Goal: Find specific page/section: Find specific page/section

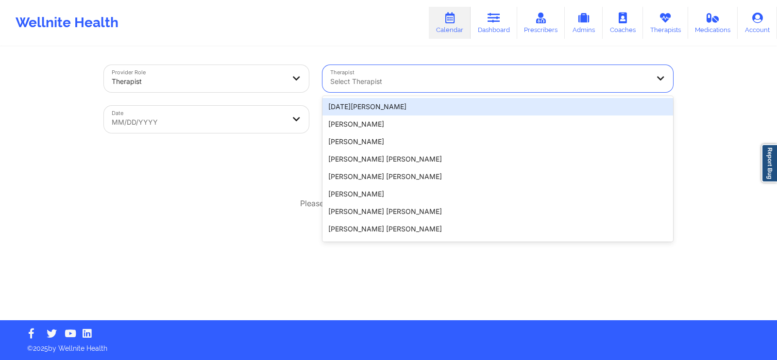
click at [390, 76] on div at bounding box center [489, 82] width 319 height 12
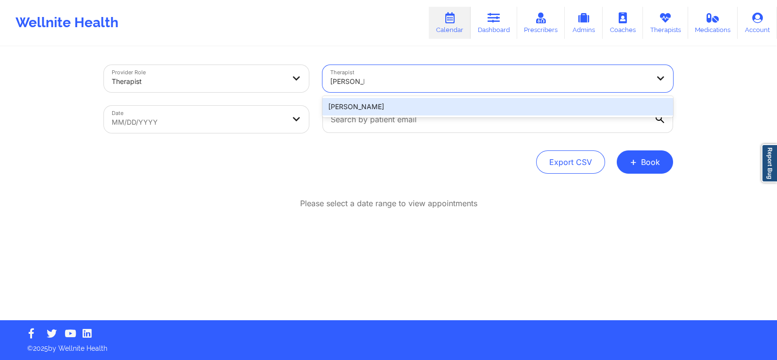
type input "[PERSON_NAME]"
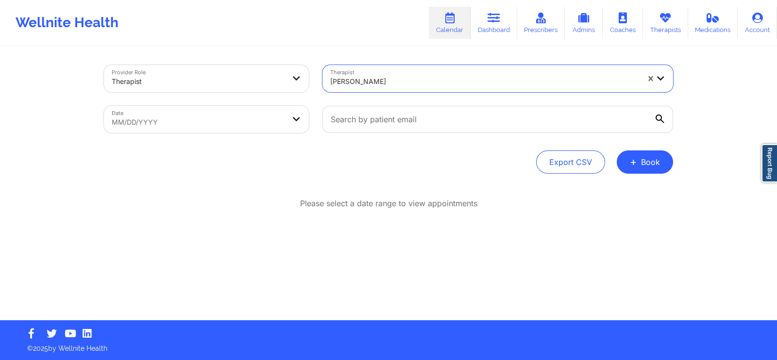
select select "2025-8"
select select "2025-9"
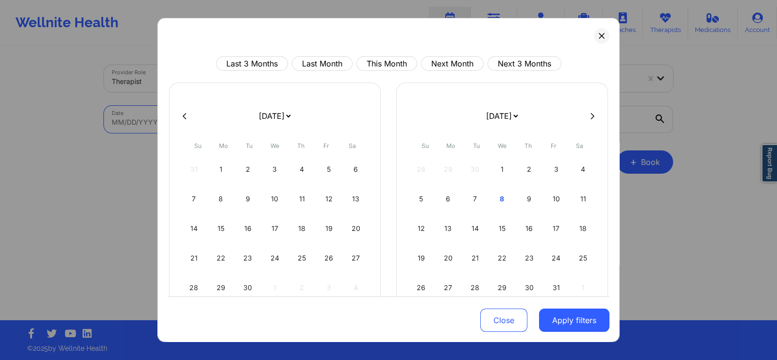
click at [260, 120] on body "Wellnite Health Calendar Dashboard Prescribers Admins Coaches Therapists Medica…" at bounding box center [388, 180] width 777 height 360
click at [513, 115] on select "[DATE] [DATE] [DATE] [DATE] [DATE] [DATE] [DATE] [DATE] [DATE] [DATE] [DATE] [D…" at bounding box center [501, 115] width 35 height 27
click at [538, 40] on div "Last 3 Months Last Month This Month Next Month Next 3 Months [DATE] [DATE] [DAT…" at bounding box center [388, 180] width 462 height 324
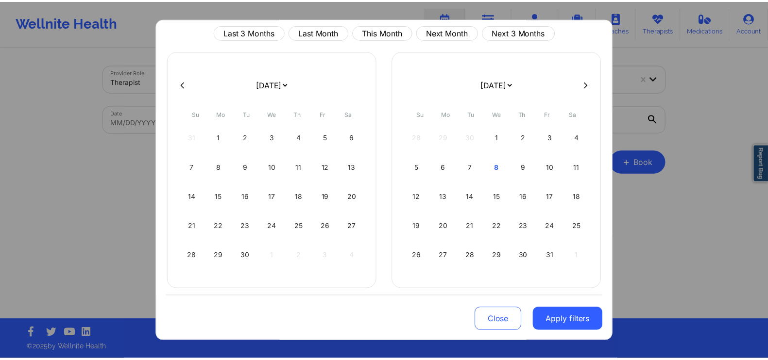
scroll to position [35, 0]
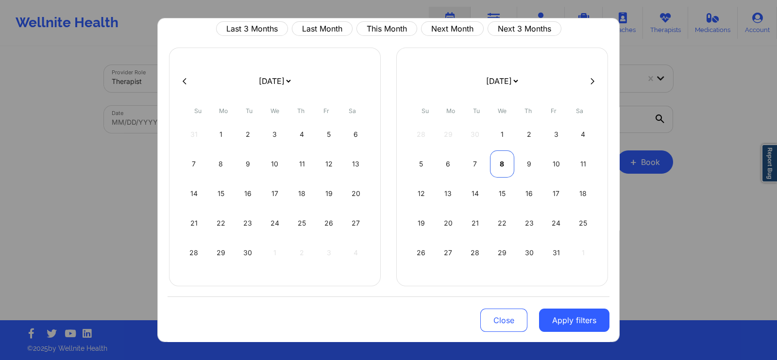
click at [498, 161] on div "8" at bounding box center [502, 164] width 25 height 27
select select "2025-9"
select select "2025-10"
select select "2025-9"
select select "2025-10"
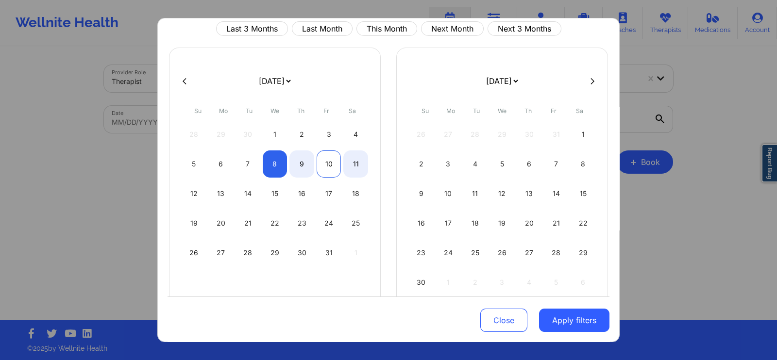
select select "2025-9"
select select "2025-10"
select select "2025-9"
select select "2025-10"
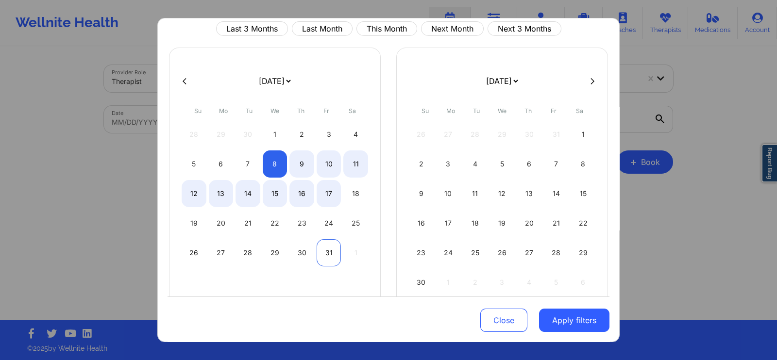
select select "2025-9"
select select "2025-10"
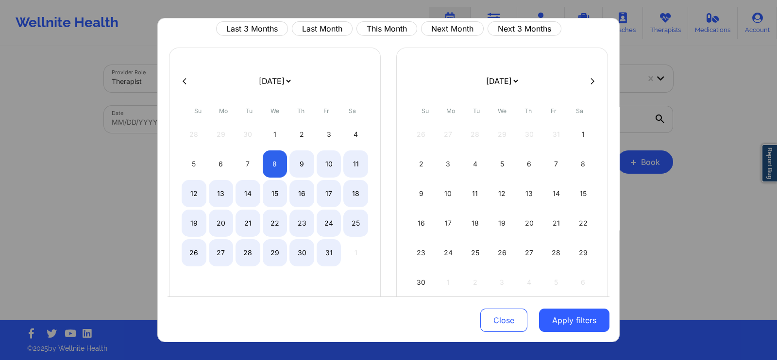
select select "2025-9"
select select "2025-10"
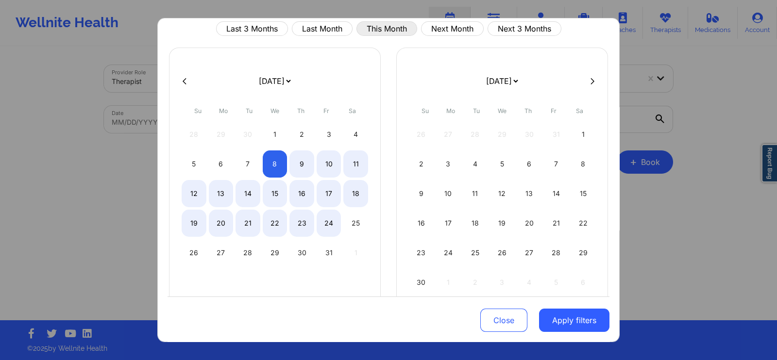
click at [398, 27] on button "This Month" at bounding box center [387, 28] width 61 height 15
select select "2025-9"
select select "2025-10"
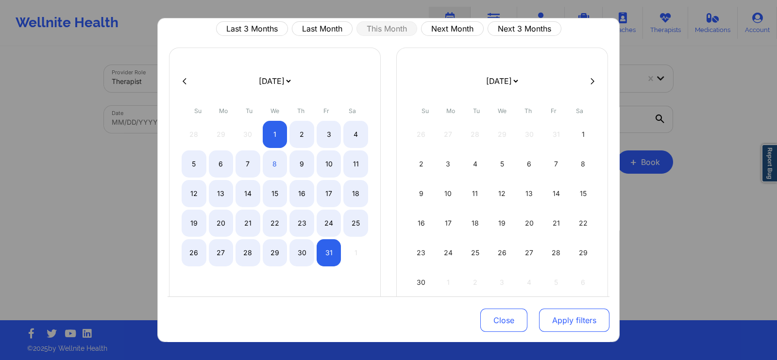
click at [558, 321] on button "Apply filters" at bounding box center [574, 320] width 70 height 23
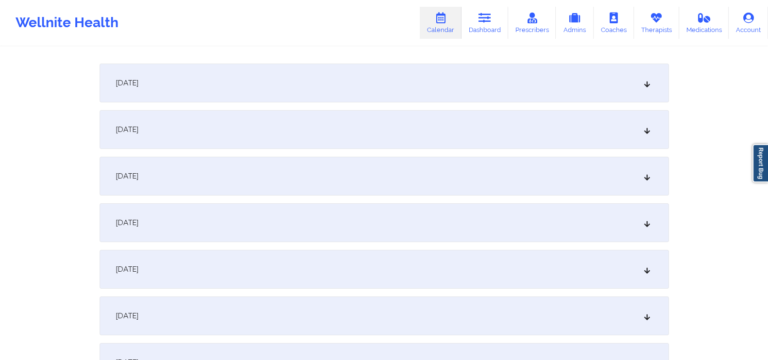
scroll to position [134, 0]
click at [642, 79] on div "[DATE]" at bounding box center [384, 79] width 569 height 39
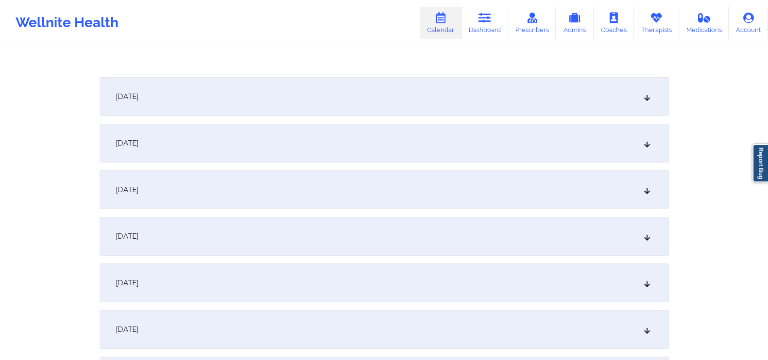
scroll to position [237, 0]
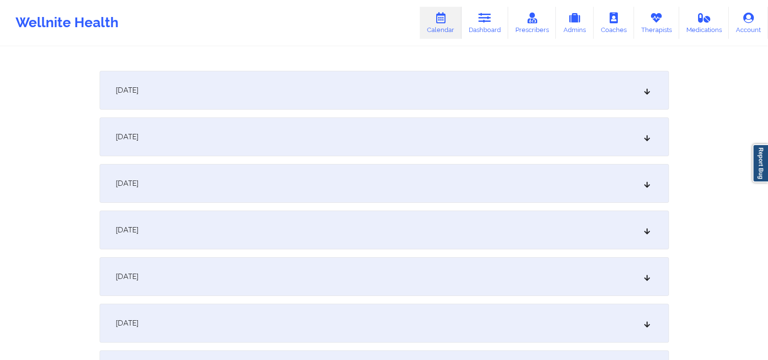
click at [645, 93] on icon at bounding box center [647, 90] width 8 height 7
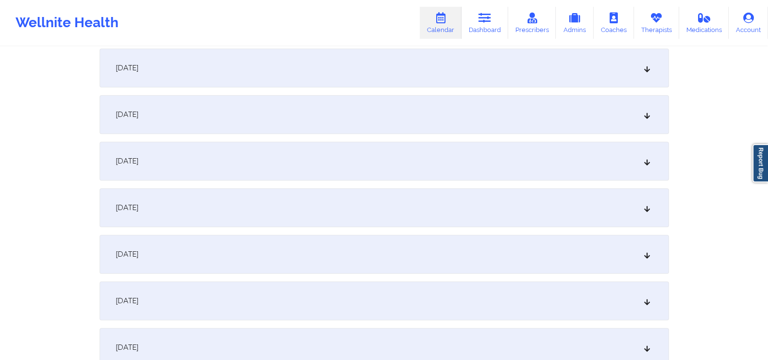
scroll to position [582, 0]
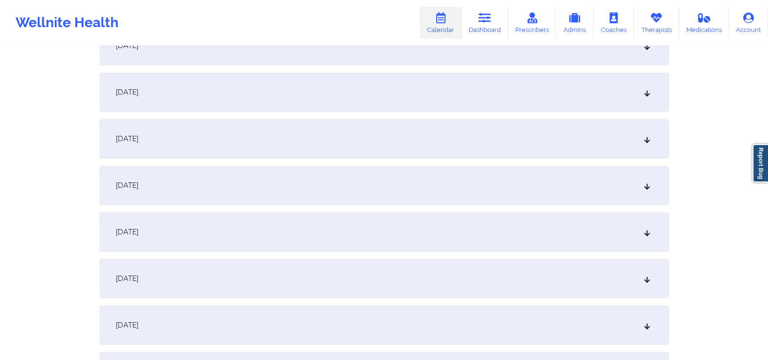
click at [645, 98] on div "[DATE]" at bounding box center [384, 92] width 569 height 39
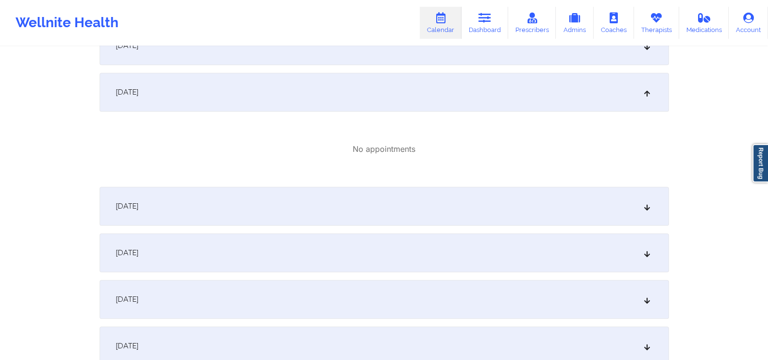
click at [644, 200] on div "[DATE]" at bounding box center [384, 206] width 569 height 39
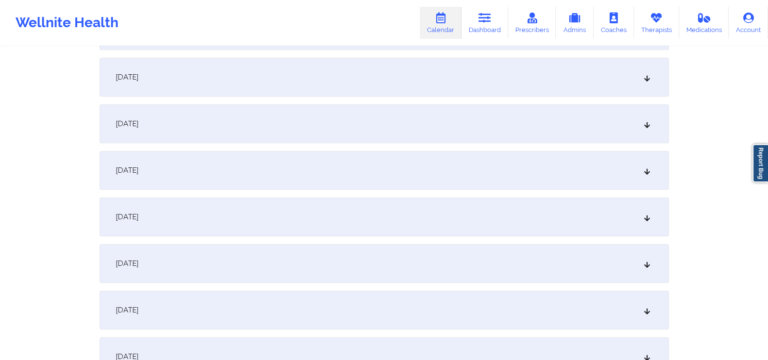
scroll to position [874, 0]
click at [647, 81] on div "[DATE]" at bounding box center [384, 74] width 569 height 39
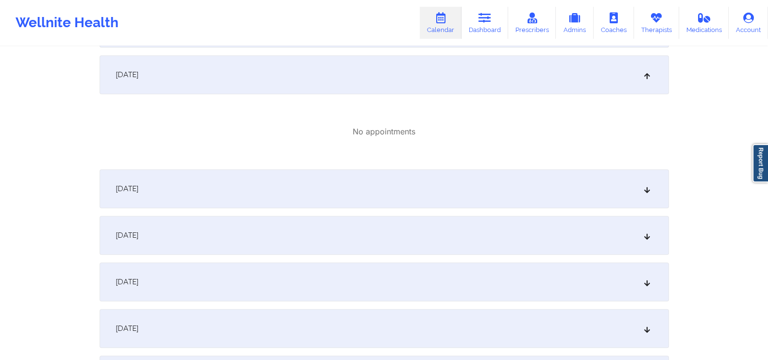
click at [646, 183] on div "[DATE]" at bounding box center [384, 189] width 569 height 39
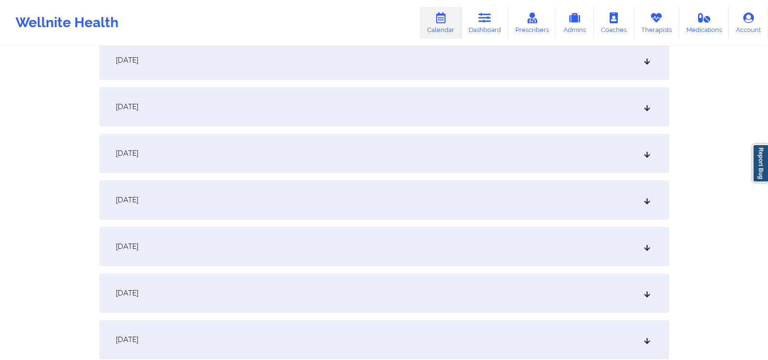
scroll to position [1176, 0]
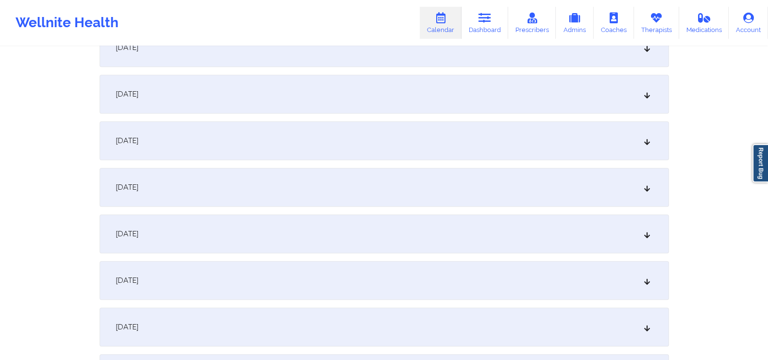
click at [649, 55] on div "[DATE]" at bounding box center [384, 47] width 569 height 39
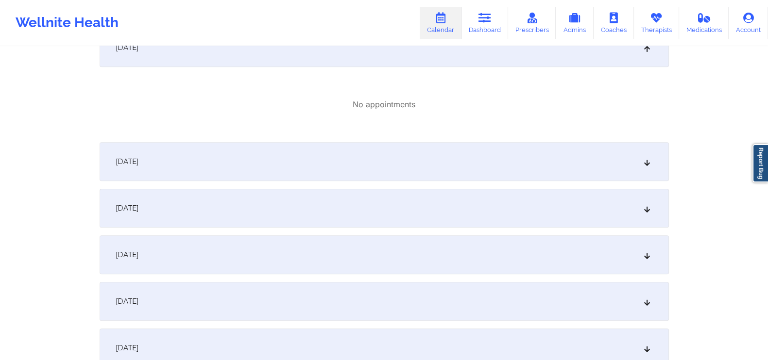
click at [649, 154] on div "[DATE]" at bounding box center [384, 161] width 569 height 39
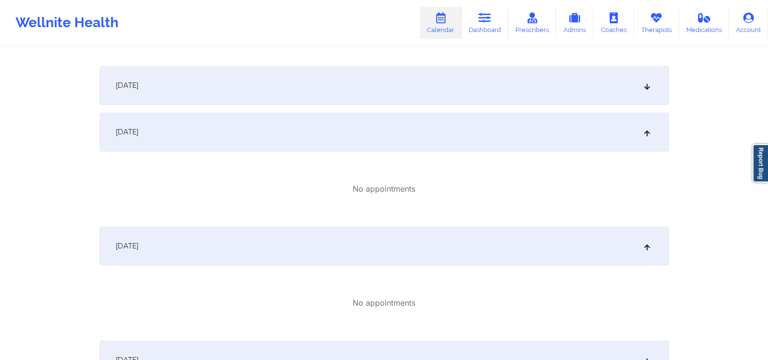
scroll to position [1078, 0]
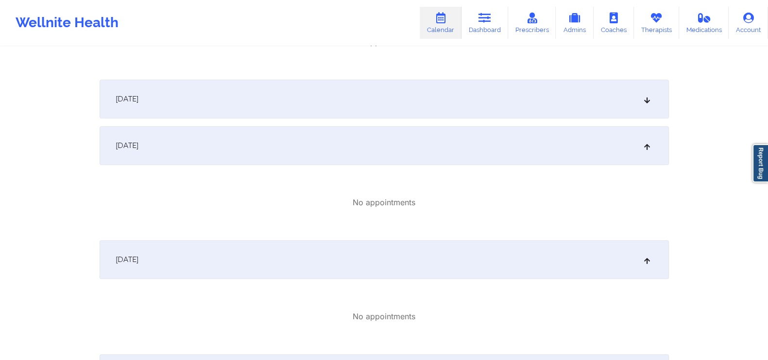
click at [654, 103] on div "[DATE]" at bounding box center [384, 99] width 569 height 39
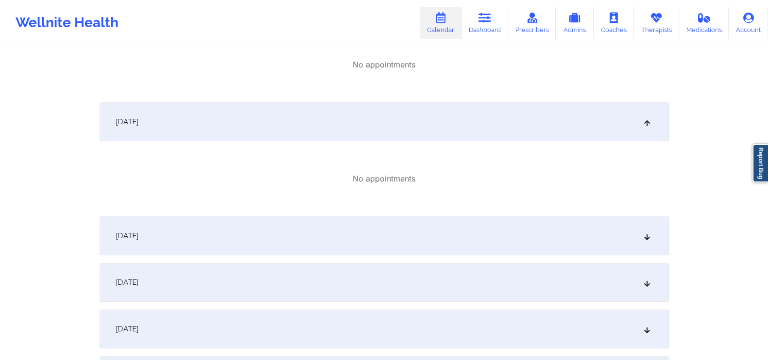
scroll to position [1425, 0]
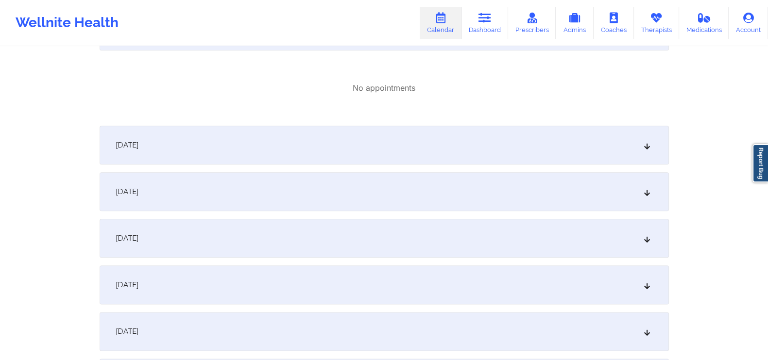
click at [652, 146] on div "[DATE]" at bounding box center [384, 145] width 569 height 39
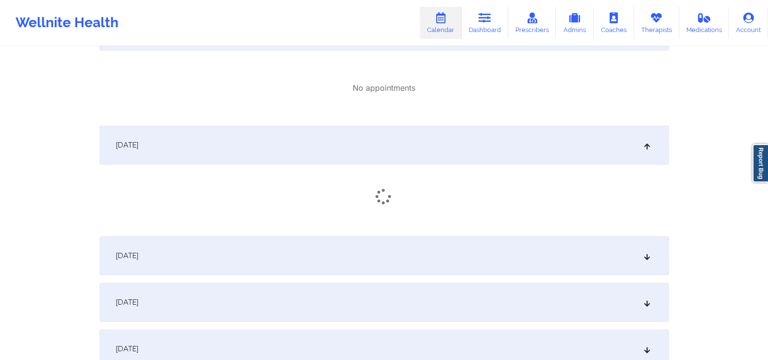
click at [651, 256] on div "[DATE]" at bounding box center [384, 256] width 569 height 39
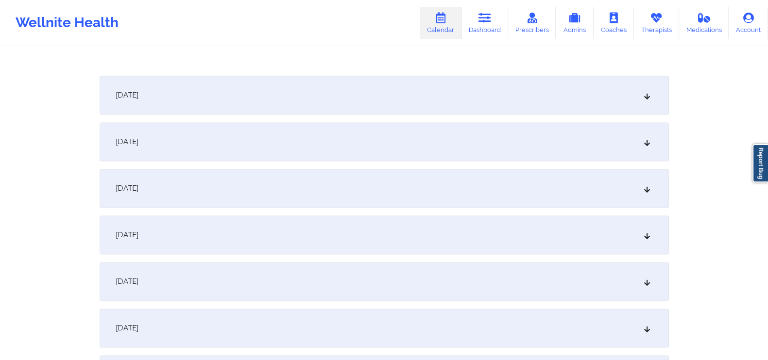
scroll to position [1682, 0]
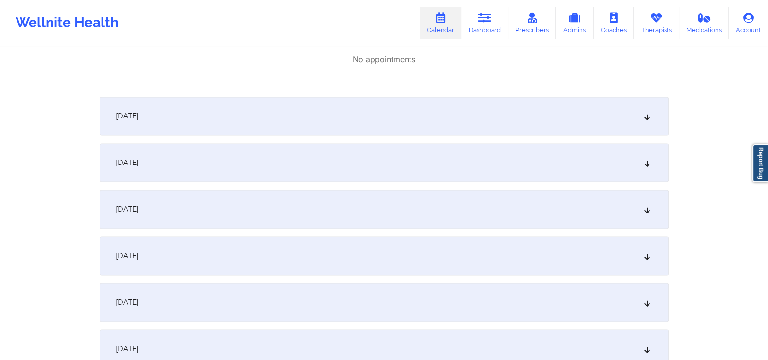
click at [644, 117] on icon at bounding box center [647, 116] width 8 height 7
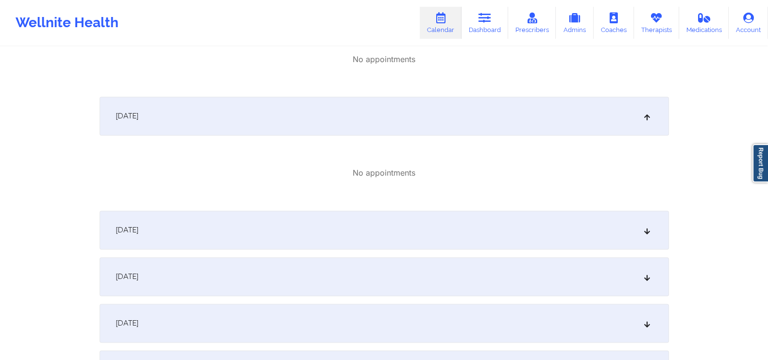
click at [644, 220] on div "[DATE]" at bounding box center [384, 230] width 569 height 39
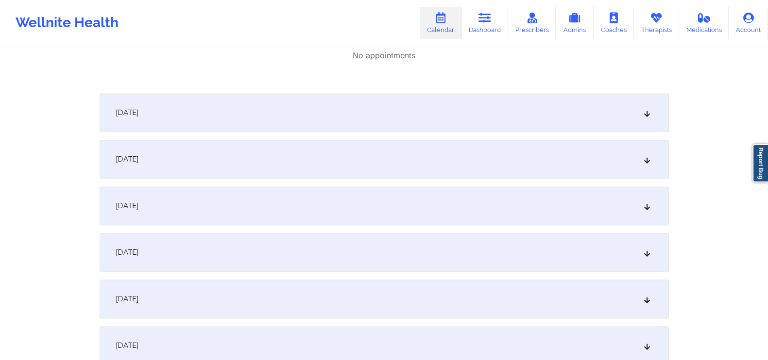
scroll to position [1923, 0]
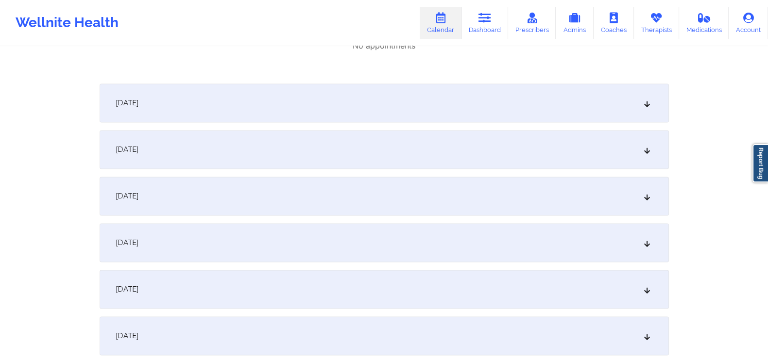
click at [649, 105] on icon at bounding box center [647, 103] width 8 height 7
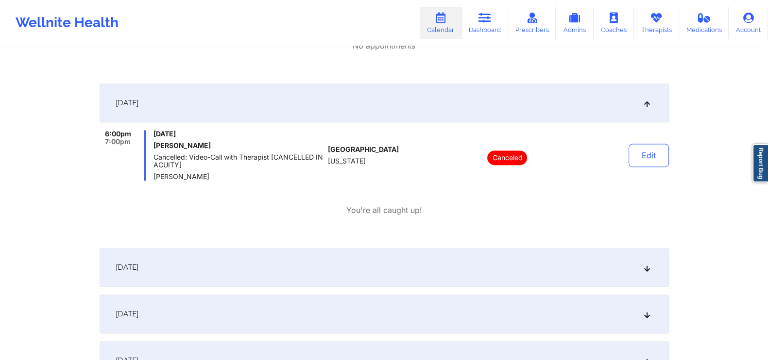
click at [642, 200] on div "6:00pm 7:00pm [DATE] [PERSON_NAME]: Video-Call with Therapist [CANCELLED IN ACU…" at bounding box center [384, 173] width 569 height 86
click at [653, 266] on div "[DATE]" at bounding box center [384, 267] width 569 height 39
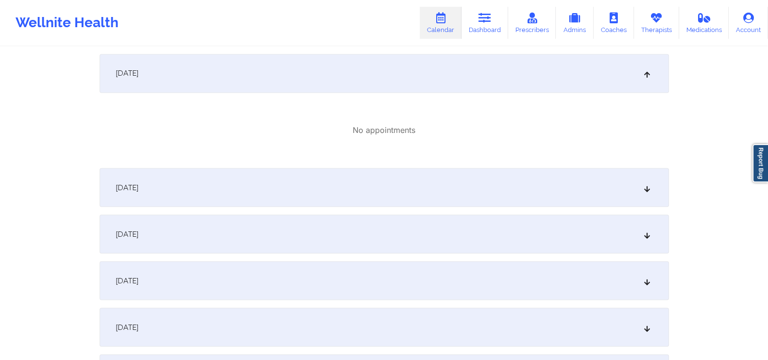
scroll to position [2120, 0]
click at [651, 183] on div "[DATE]" at bounding box center [384, 184] width 569 height 39
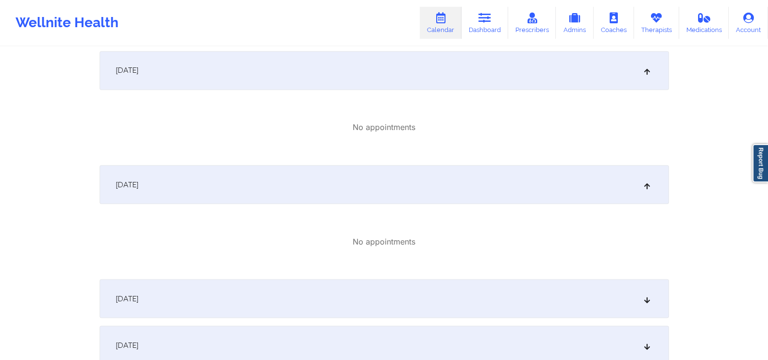
click at [646, 295] on icon at bounding box center [647, 298] width 8 height 7
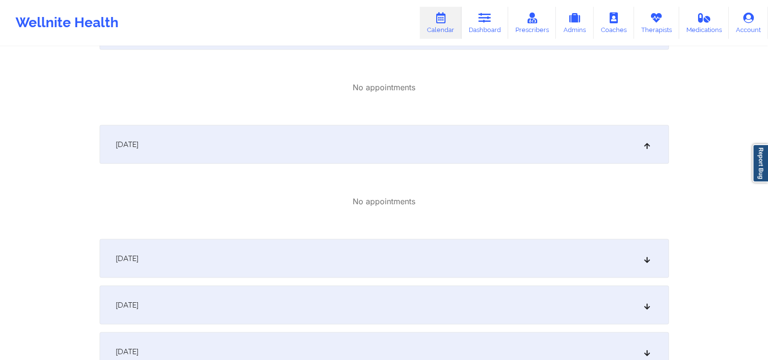
scroll to position [2356, 0]
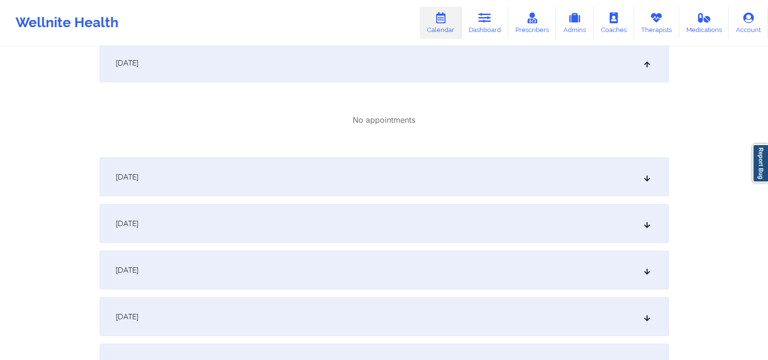
click at [653, 177] on div "[DATE]" at bounding box center [384, 177] width 569 height 39
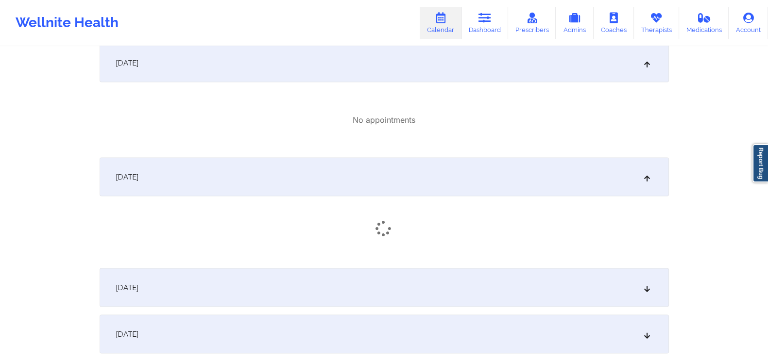
click at [644, 291] on icon at bounding box center [647, 288] width 8 height 7
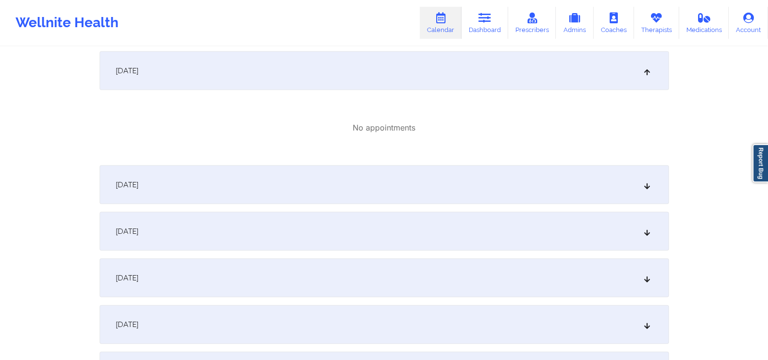
scroll to position [2586, 0]
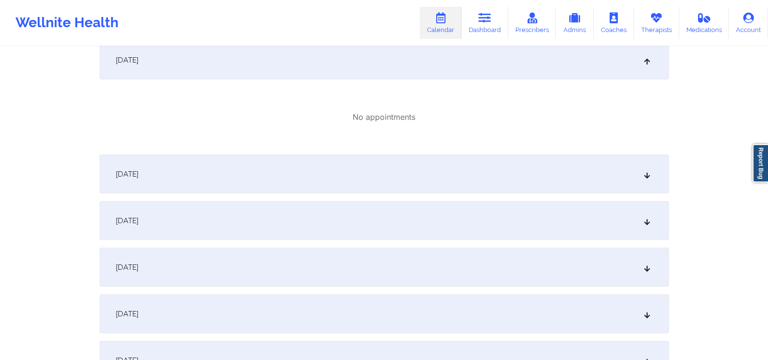
click at [628, 180] on div "[DATE]" at bounding box center [384, 174] width 569 height 39
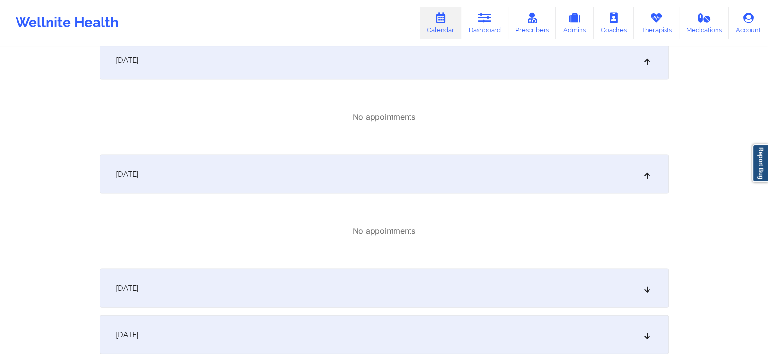
click at [639, 280] on div "[DATE]" at bounding box center [384, 288] width 569 height 39
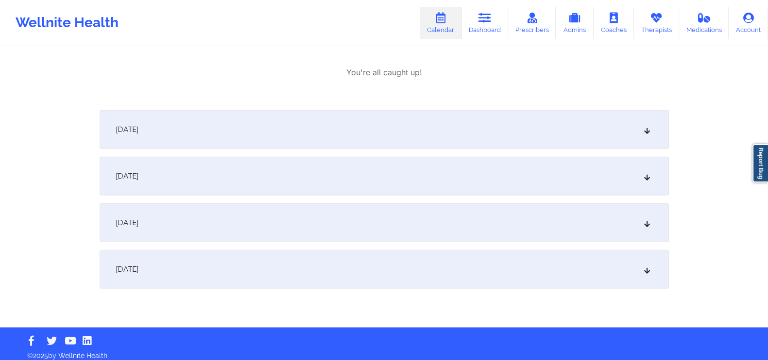
scroll to position [2917, 0]
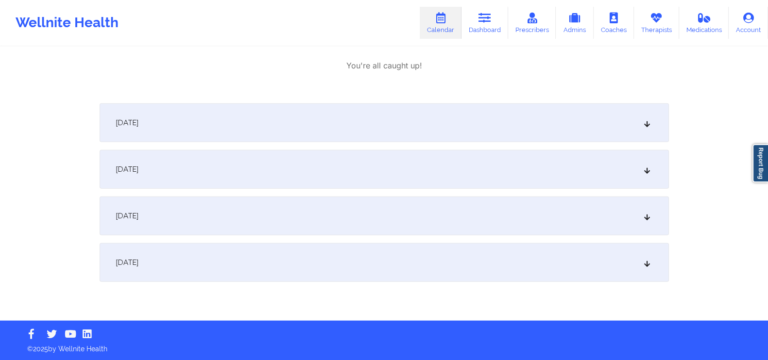
click at [646, 119] on icon at bounding box center [647, 122] width 8 height 7
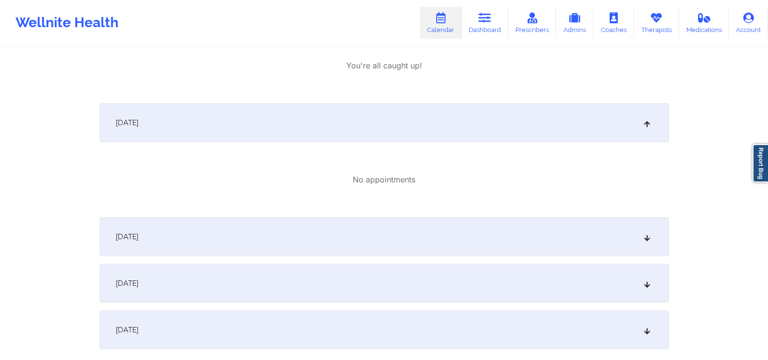
click at [639, 237] on div "[DATE]" at bounding box center [384, 237] width 569 height 39
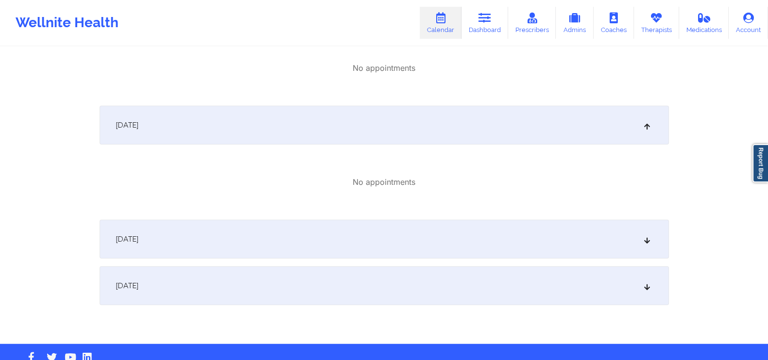
scroll to position [3051, 0]
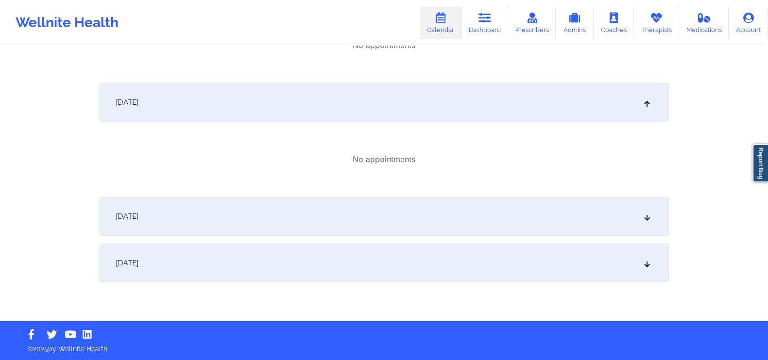
click at [648, 221] on div "[DATE]" at bounding box center [384, 216] width 569 height 39
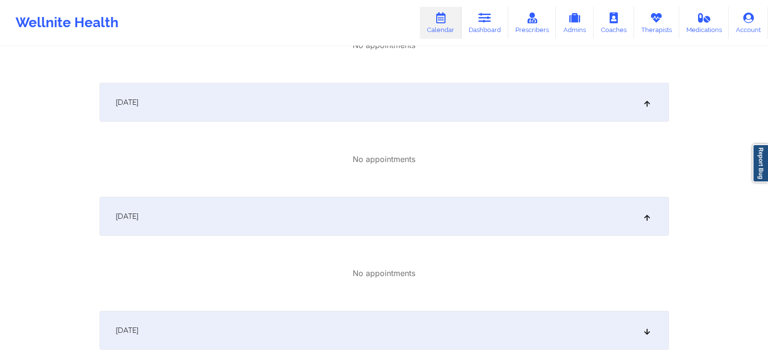
click at [648, 316] on div "[DATE]" at bounding box center [384, 330] width 569 height 39
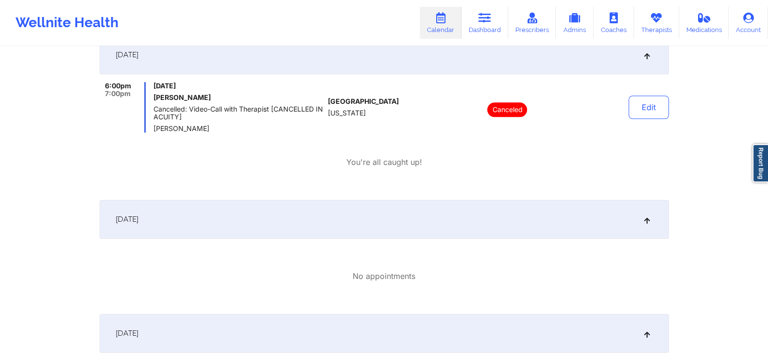
scroll to position [0, 0]
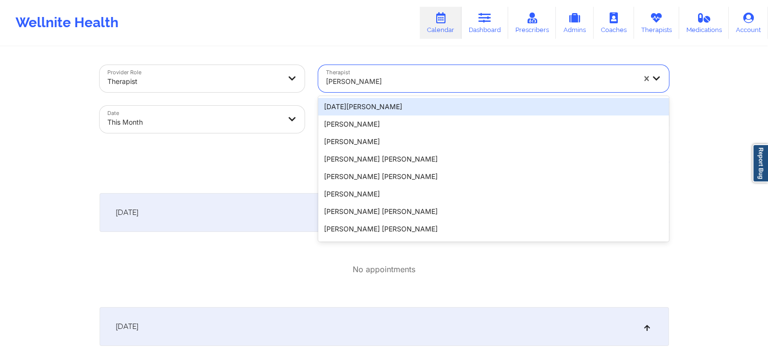
click at [498, 84] on div at bounding box center [480, 82] width 309 height 12
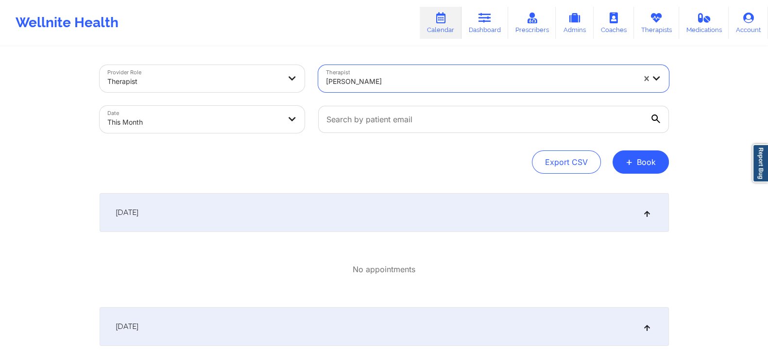
click at [494, 81] on div at bounding box center [480, 82] width 309 height 12
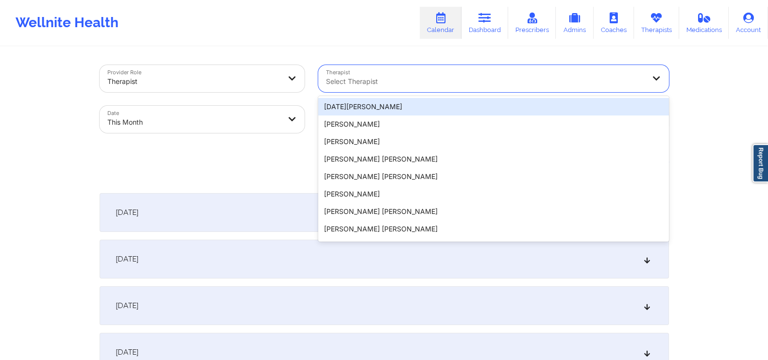
click at [618, 81] on div at bounding box center [485, 82] width 319 height 12
click at [601, 83] on div at bounding box center [485, 82] width 319 height 12
click at [546, 79] on div at bounding box center [485, 82] width 319 height 12
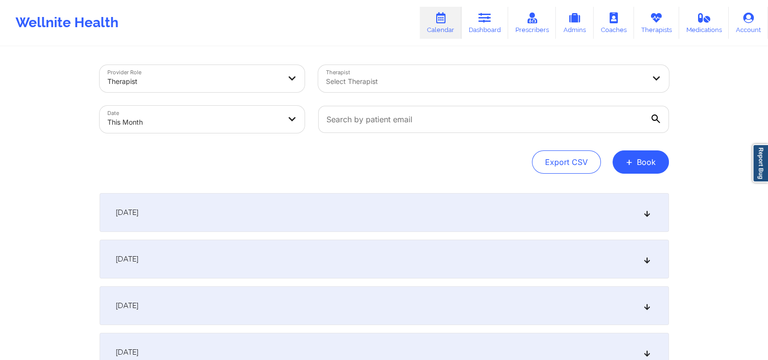
click at [478, 93] on div "Therapist Select Therapist" at bounding box center [493, 78] width 364 height 41
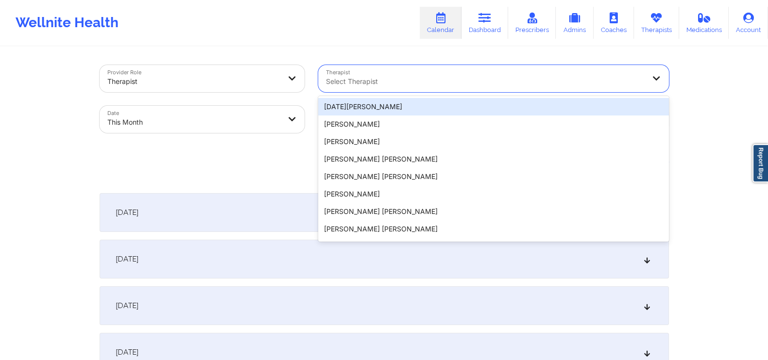
click at [476, 84] on div at bounding box center [485, 82] width 319 height 12
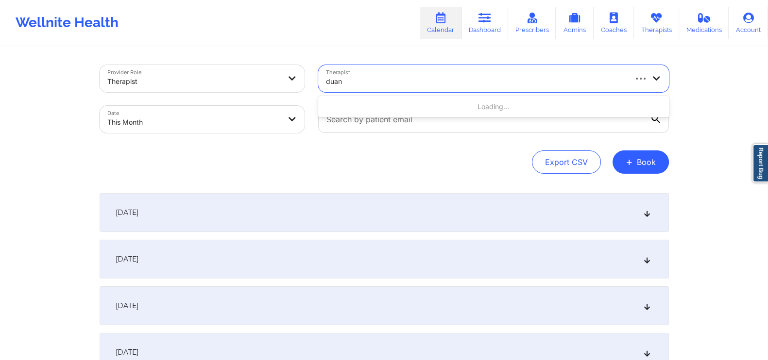
type input "[PERSON_NAME]"
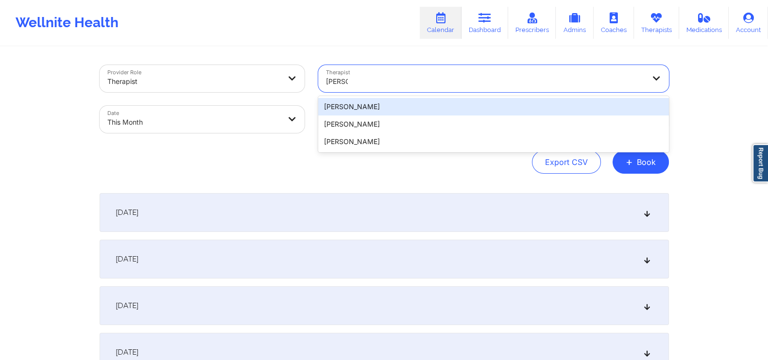
click at [445, 108] on div "[PERSON_NAME]" at bounding box center [493, 106] width 351 height 17
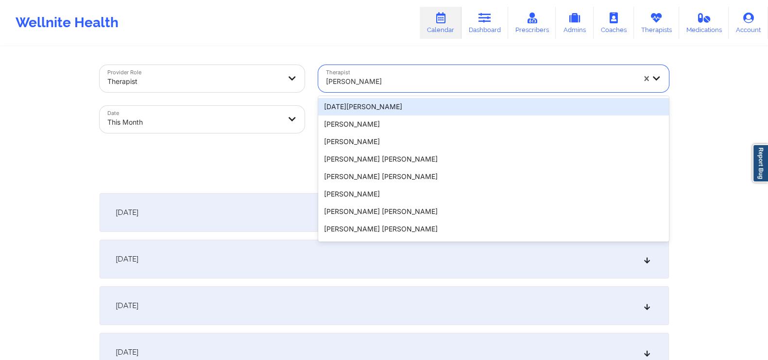
click at [408, 83] on div at bounding box center [480, 82] width 309 height 12
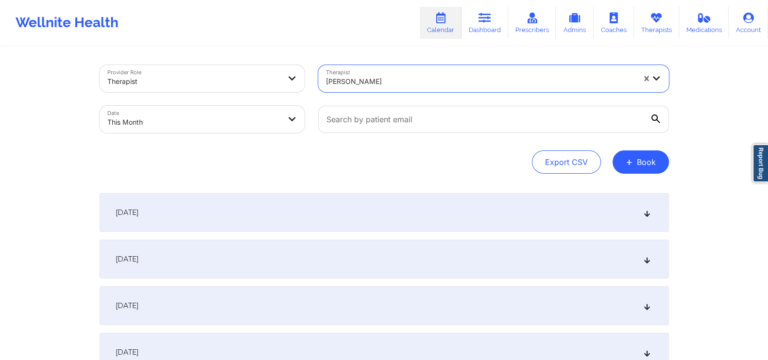
click at [404, 81] on div at bounding box center [480, 82] width 309 height 12
select select "2025-9"
select select "2025-10"
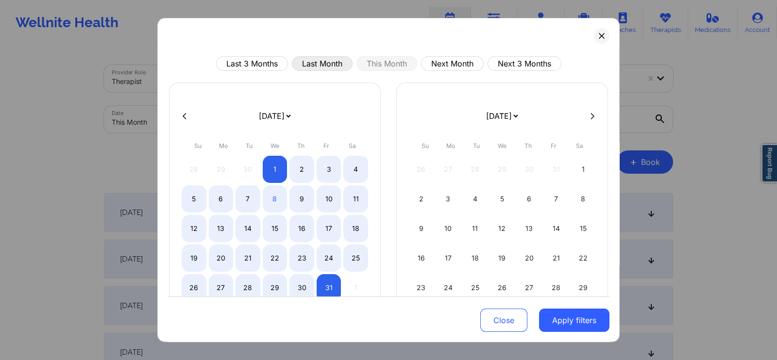
click at [328, 61] on button "Last Month" at bounding box center [322, 63] width 61 height 15
select select "2025-8"
select select "2025-9"
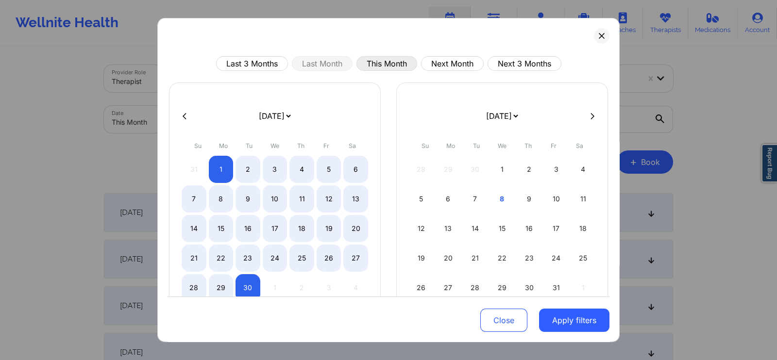
click at [371, 61] on button "This Month" at bounding box center [387, 63] width 61 height 15
select select "2025-9"
select select "2025-10"
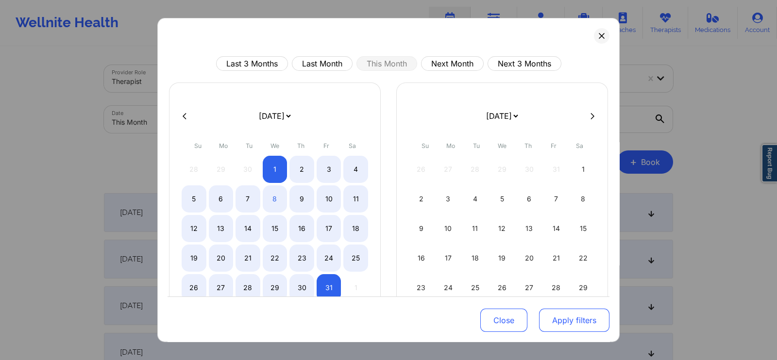
click at [559, 318] on button "Apply filters" at bounding box center [574, 320] width 70 height 23
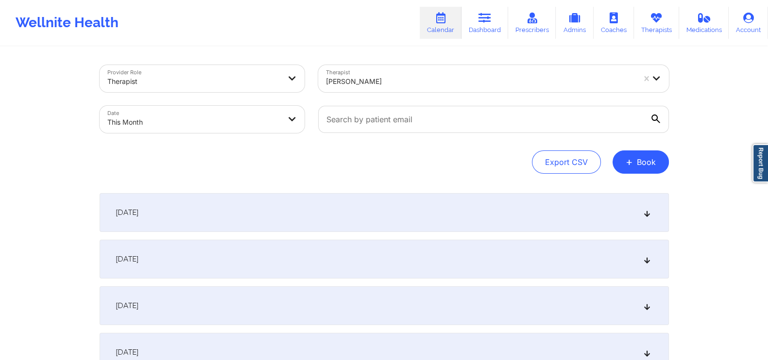
click at [590, 220] on div "[DATE]" at bounding box center [384, 212] width 569 height 39
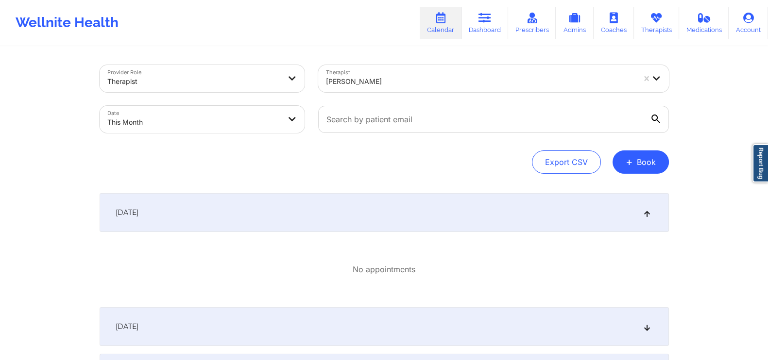
click at [595, 217] on div "[DATE]" at bounding box center [384, 212] width 569 height 39
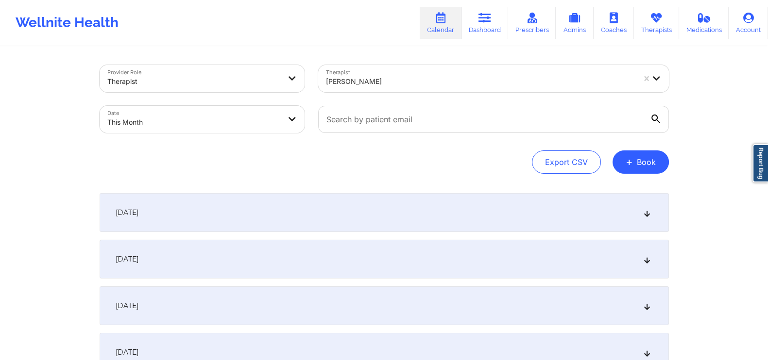
click at [416, 88] on div "[PERSON_NAME]" at bounding box center [480, 81] width 309 height 21
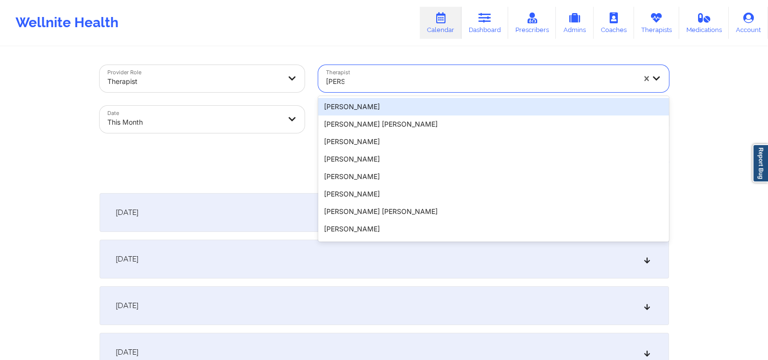
type input "[PERSON_NAME]"
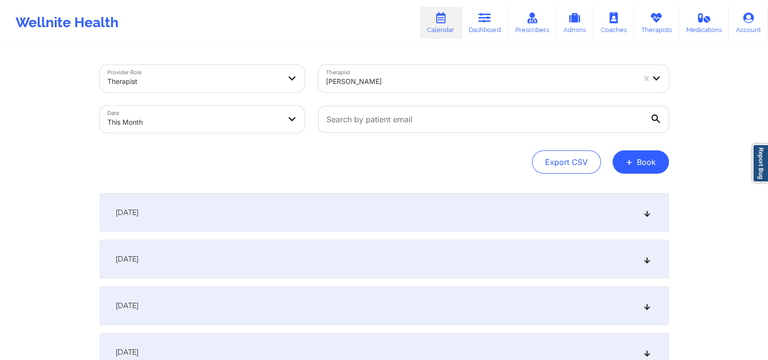
click at [396, 33] on div "Wellnite Health Calendar Dashboard Prescribers Admins Coaches Therapists Medica…" at bounding box center [384, 22] width 768 height 39
click at [372, 75] on div "[PERSON_NAME]" at bounding box center [480, 81] width 309 height 21
click at [670, 16] on link "Therapists" at bounding box center [656, 23] width 45 height 32
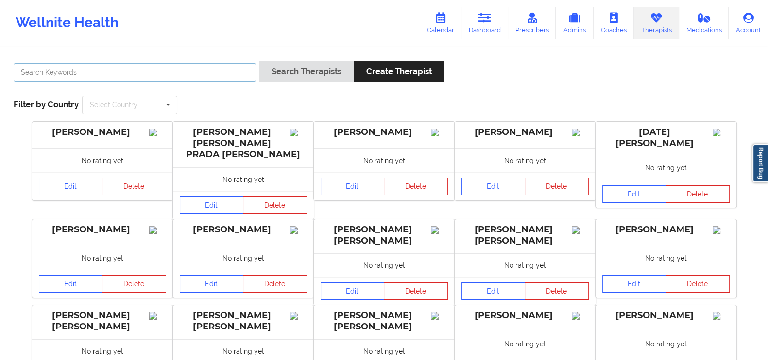
click at [80, 67] on input "text" at bounding box center [135, 72] width 242 height 18
click at [138, 71] on input "[PERSON_NAME]" at bounding box center [135, 72] width 242 height 18
paste input "[PERSON_NAME]"
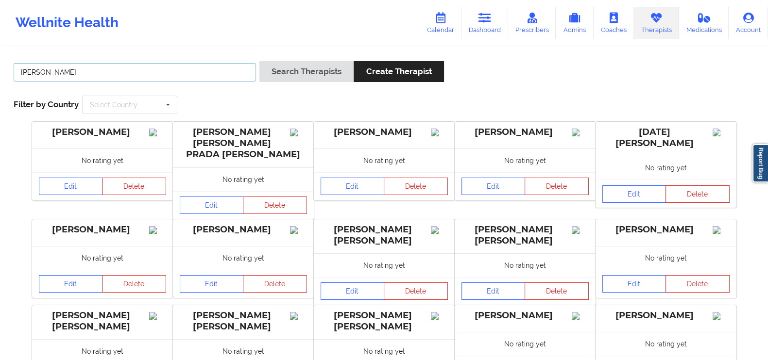
click at [259, 61] on button "Search Therapists" at bounding box center [306, 71] width 94 height 21
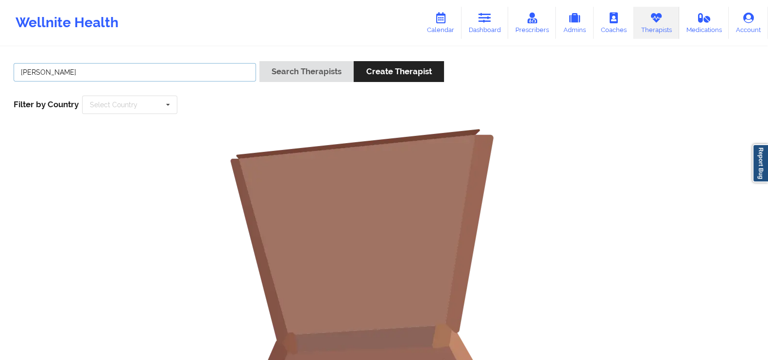
click at [259, 61] on button "Search Therapists" at bounding box center [306, 71] width 94 height 21
click at [41, 71] on input "[PERSON_NAME]" at bounding box center [135, 72] width 242 height 18
type input "Virts"
click at [259, 61] on button "Search Therapists" at bounding box center [306, 71] width 94 height 21
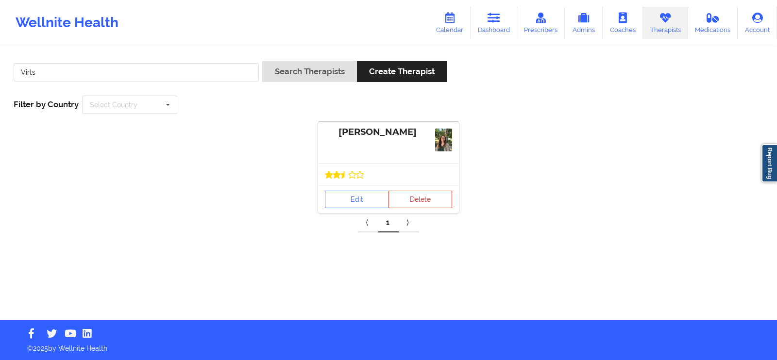
click at [393, 169] on div at bounding box center [388, 175] width 141 height 22
click at [357, 201] on link "Edit" at bounding box center [357, 199] width 64 height 17
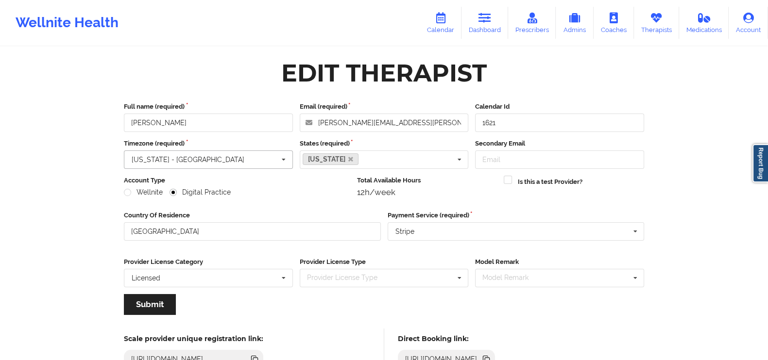
click at [155, 157] on div "[US_STATE] - [GEOGRAPHIC_DATA]" at bounding box center [188, 159] width 113 height 7
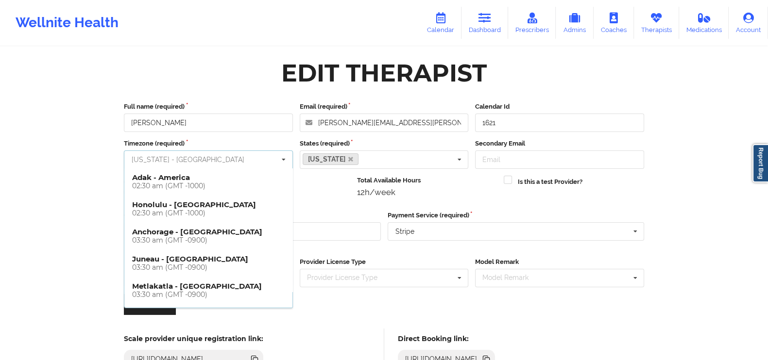
click at [155, 157] on input "text" at bounding box center [209, 159] width 168 height 17
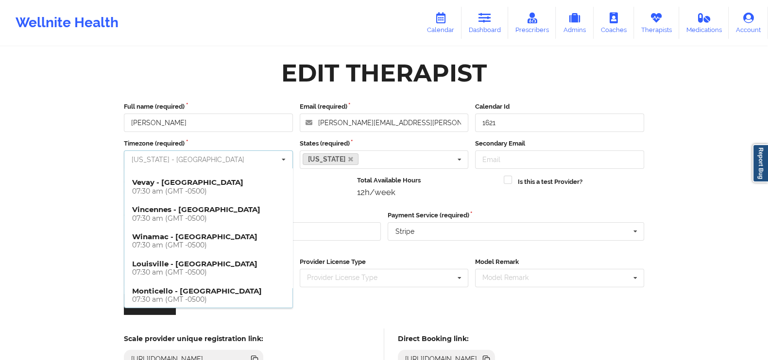
click at [155, 157] on input "text" at bounding box center [209, 159] width 168 height 17
click at [88, 155] on div "Wellnite Health Calendar Dashboard Prescribers Admins Coaches Therapists Medica…" at bounding box center [384, 198] width 768 height 396
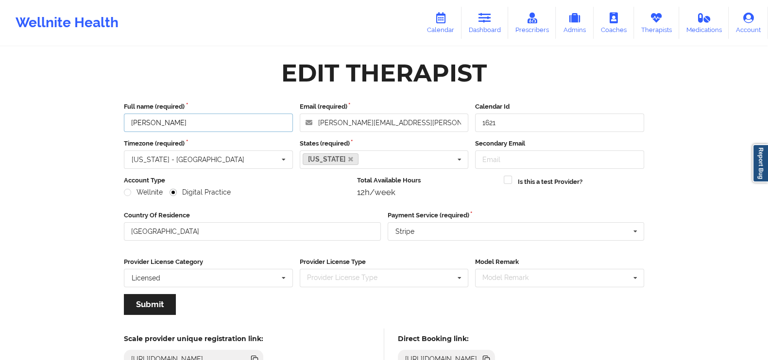
click at [136, 127] on input "[PERSON_NAME]" at bounding box center [208, 123] width 169 height 18
click at [444, 17] on icon at bounding box center [440, 18] width 13 height 11
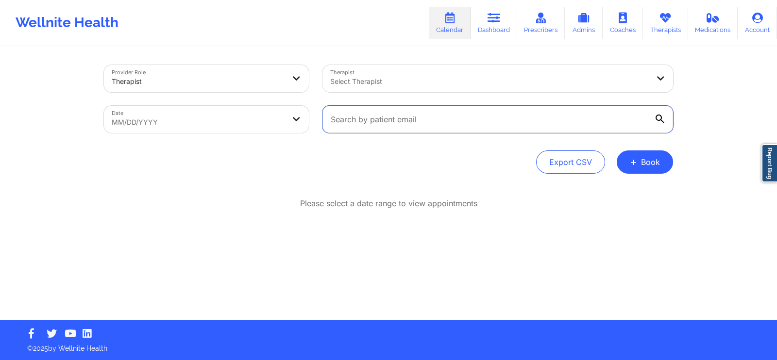
click at [355, 119] on input "text" at bounding box center [498, 119] width 351 height 27
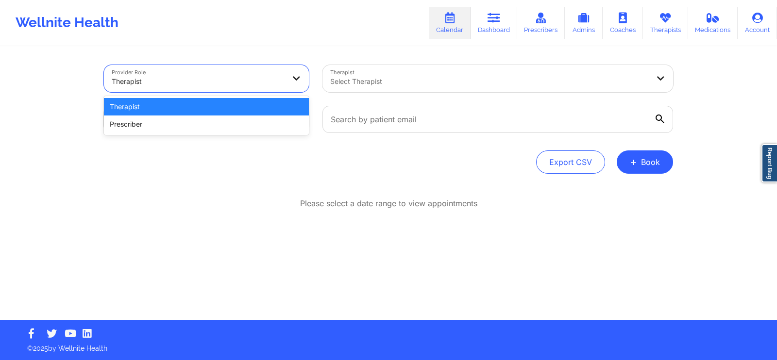
click at [185, 82] on div at bounding box center [198, 82] width 173 height 12
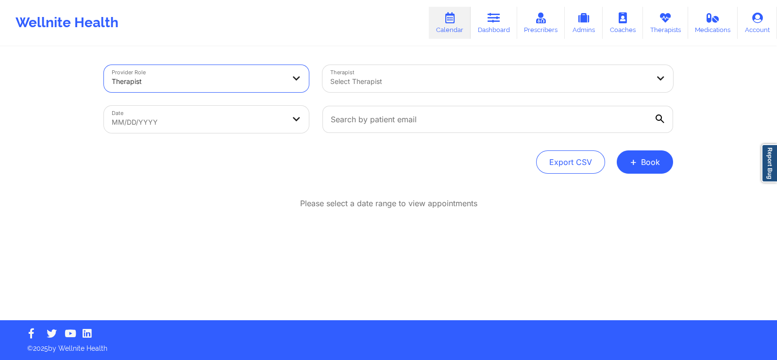
click at [190, 80] on div at bounding box center [198, 82] width 173 height 12
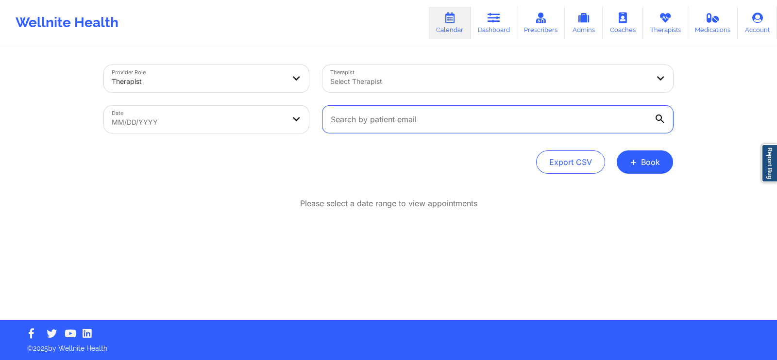
click at [425, 109] on input "text" at bounding box center [498, 119] width 351 height 27
paste input "[EMAIL_ADDRESS][DOMAIN_NAME]"
type input "[EMAIL_ADDRESS][DOMAIN_NAME]"
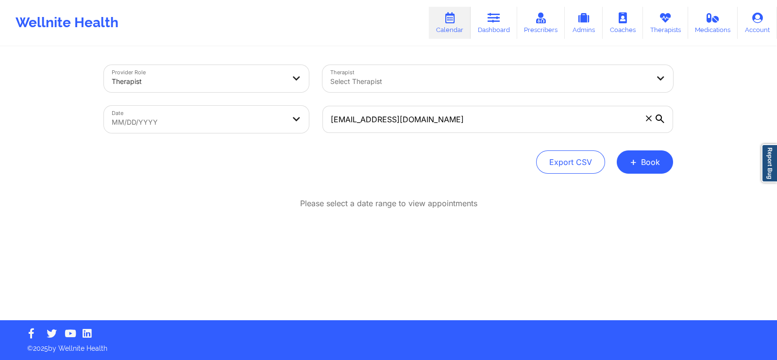
click at [663, 122] on icon at bounding box center [660, 119] width 9 height 9
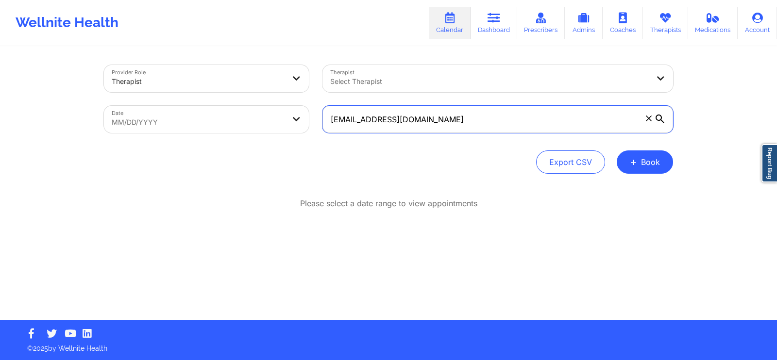
click at [663, 122] on input "[EMAIL_ADDRESS][DOMAIN_NAME]" at bounding box center [498, 119] width 351 height 27
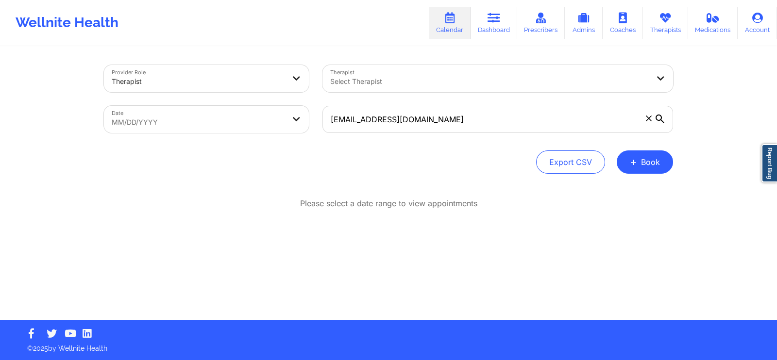
click at [661, 119] on icon at bounding box center [660, 119] width 9 height 9
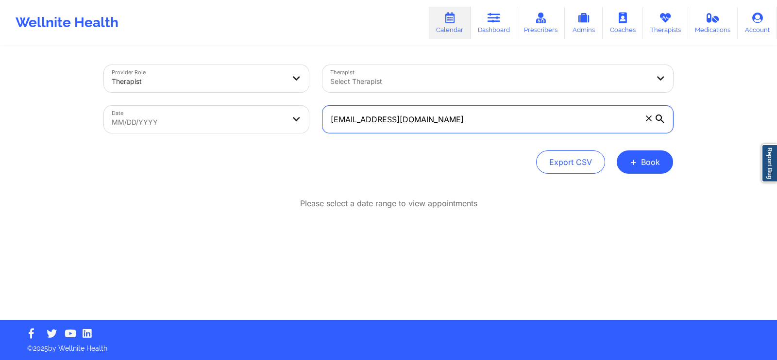
click at [661, 119] on input "[EMAIL_ADDRESS][DOMAIN_NAME]" at bounding box center [498, 119] width 351 height 27
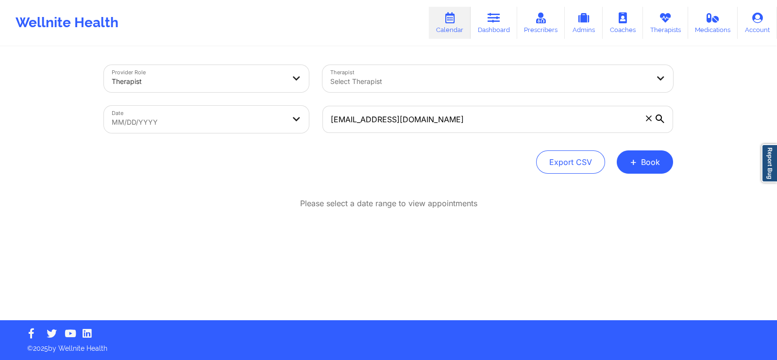
click at [321, 106] on div "[EMAIL_ADDRESS][DOMAIN_NAME]" at bounding box center [498, 119] width 364 height 41
click at [305, 114] on body "Wellnite Health Calendar Dashboard Prescribers Admins Coaches Therapists Medica…" at bounding box center [388, 180] width 777 height 360
select select "2025-8"
select select "2025-9"
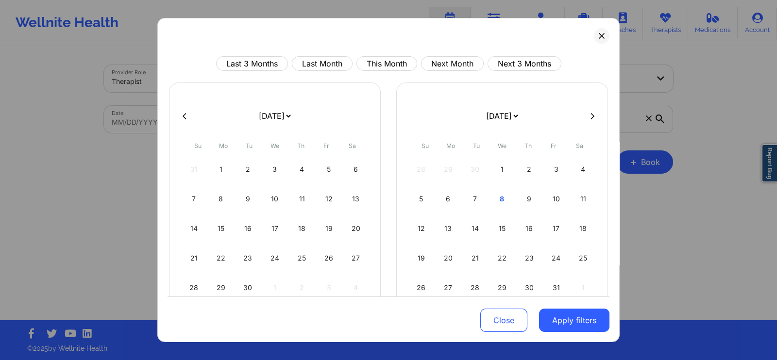
click at [292, 119] on select "[DATE] [DATE] [DATE] [DATE] [DATE] [DATE] [DATE] [DATE] [DATE] [DATE] [DATE] [D…" at bounding box center [274, 115] width 35 height 27
click at [597, 41] on button at bounding box center [602, 36] width 16 height 16
click at [597, 41] on div "Wellnite Health Calendar Dashboard Prescribers Admins Coaches Therapists Medica…" at bounding box center [388, 22] width 777 height 39
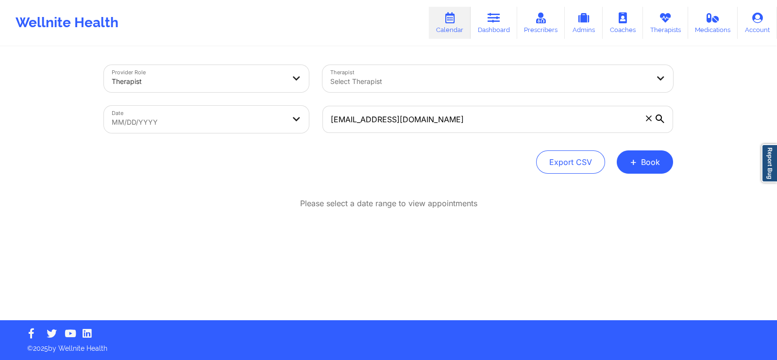
click at [690, 90] on div "Provider Role Therapist Therapist Select Therapist Date MM/DD/YYYY [EMAIL_ADDRE…" at bounding box center [388, 160] width 777 height 321
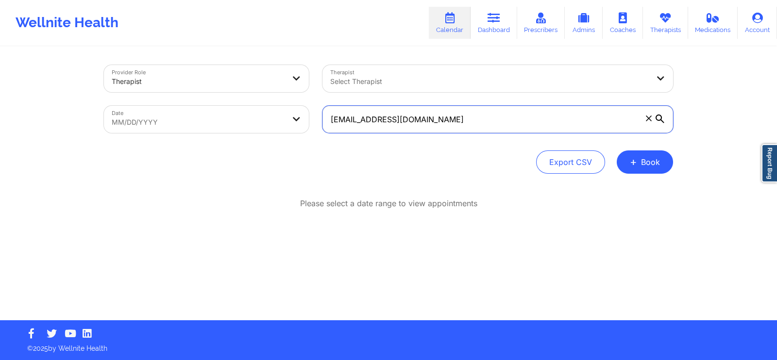
click at [401, 126] on input "[EMAIL_ADDRESS][DOMAIN_NAME]" at bounding box center [498, 119] width 351 height 27
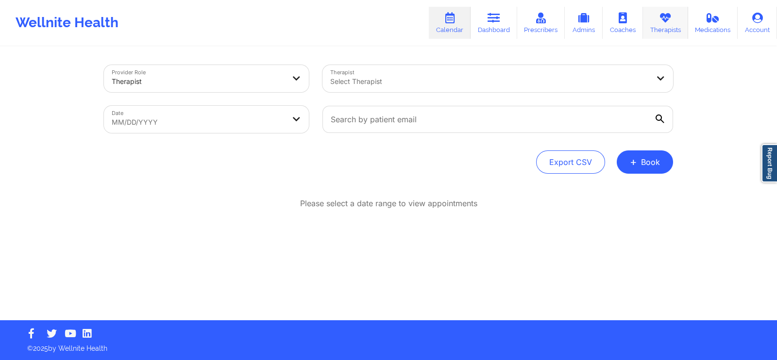
click at [663, 19] on icon at bounding box center [665, 18] width 13 height 11
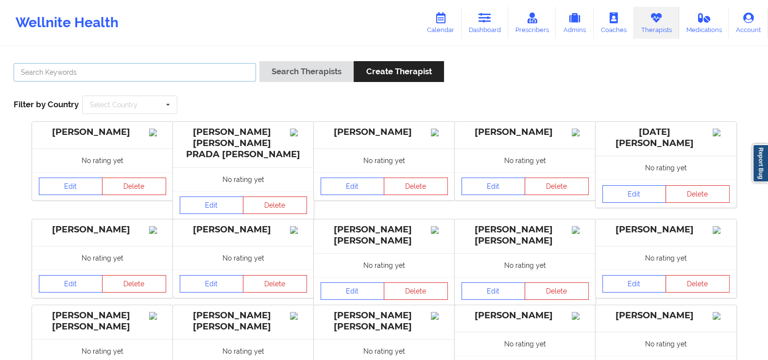
click at [188, 74] on input "text" at bounding box center [135, 72] width 242 height 18
paste input "[EMAIL_ADDRESS][DOMAIN_NAME]"
drag, startPoint x: 188, startPoint y: 74, endPoint x: 71, endPoint y: 68, distance: 117.2
click at [71, 68] on input "[EMAIL_ADDRESS][DOMAIN_NAME]" at bounding box center [135, 72] width 242 height 18
click at [39, 71] on input "brandihyndman" at bounding box center [135, 72] width 242 height 18
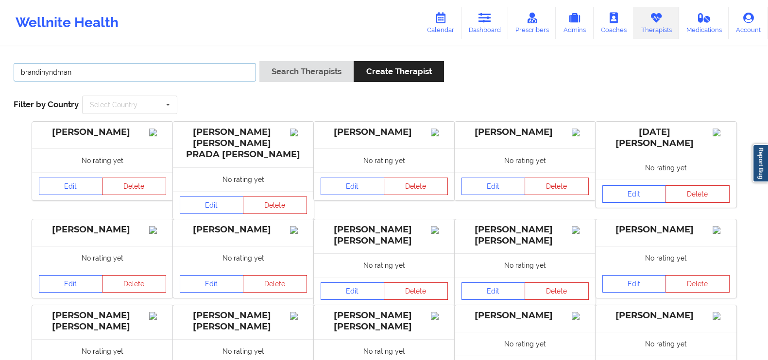
click at [39, 71] on input "brandihyndman" at bounding box center [135, 72] width 242 height 18
type input "[PERSON_NAME]"
click at [329, 69] on button "Search Therapists" at bounding box center [306, 71] width 94 height 21
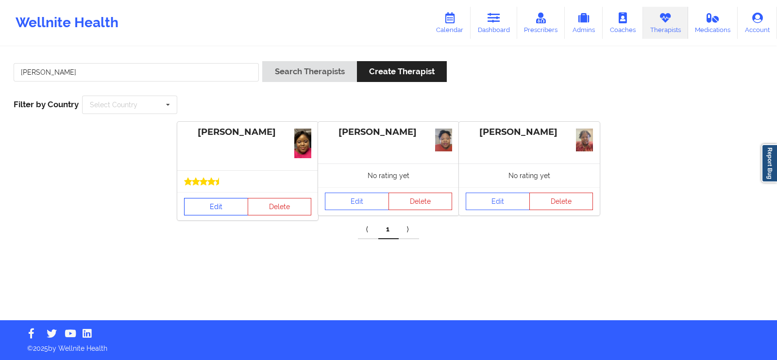
click at [215, 205] on link "Edit" at bounding box center [216, 206] width 64 height 17
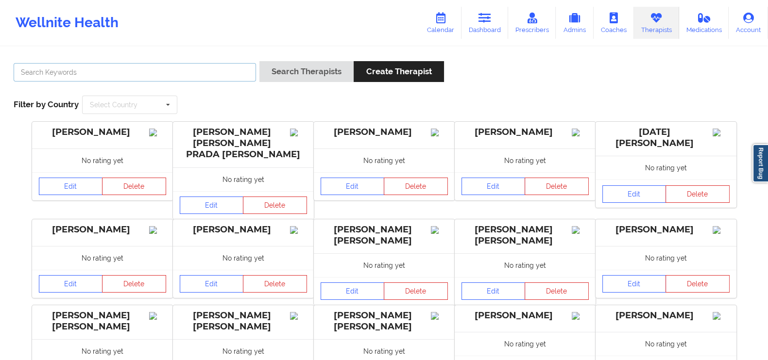
click at [115, 72] on input "text" at bounding box center [135, 72] width 242 height 18
type input "[PERSON_NAME]"
click at [277, 70] on button "Search Therapists" at bounding box center [306, 71] width 94 height 21
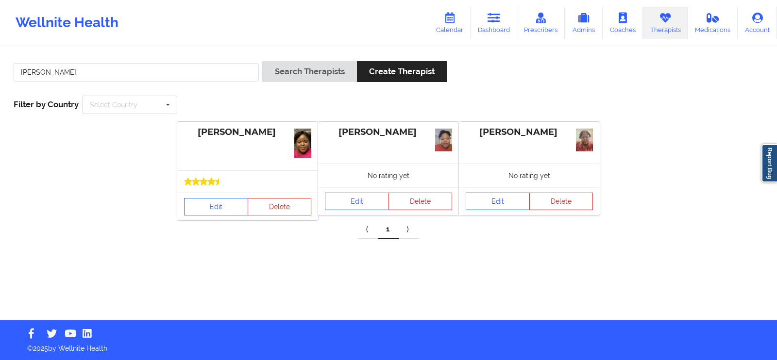
click at [492, 198] on link "Edit" at bounding box center [498, 201] width 64 height 17
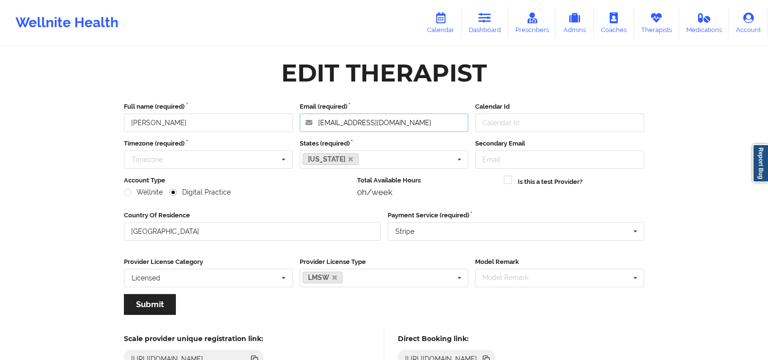
drag, startPoint x: 351, startPoint y: 129, endPoint x: 295, endPoint y: 111, distance: 58.5
click at [295, 111] on div "Full name (required) [PERSON_NAME] Email (required) [EMAIL_ADDRESS][DOMAIN_NAME…" at bounding box center [383, 117] width 527 height 30
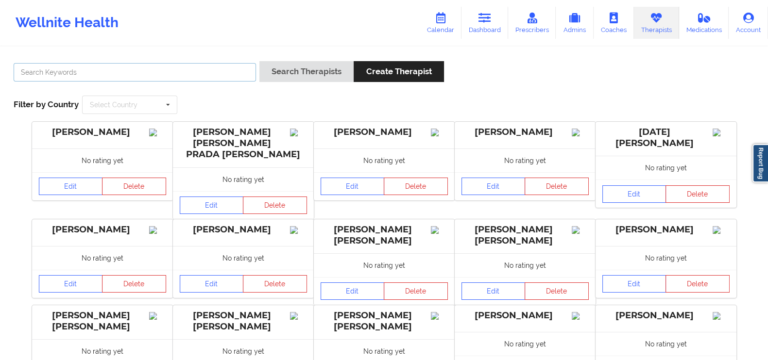
click at [142, 67] on input "text" at bounding box center [135, 72] width 242 height 18
type input "[PERSON_NAME]"
click at [313, 75] on button "Search Therapists" at bounding box center [306, 71] width 94 height 21
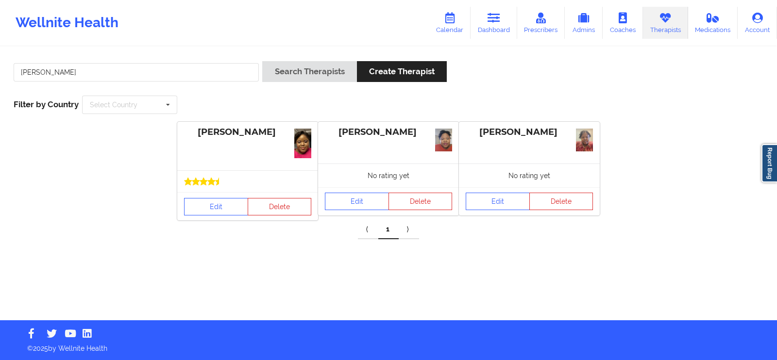
click at [358, 210] on div "Edit Delete" at bounding box center [388, 201] width 141 height 28
click at [358, 201] on link "Edit" at bounding box center [357, 201] width 64 height 17
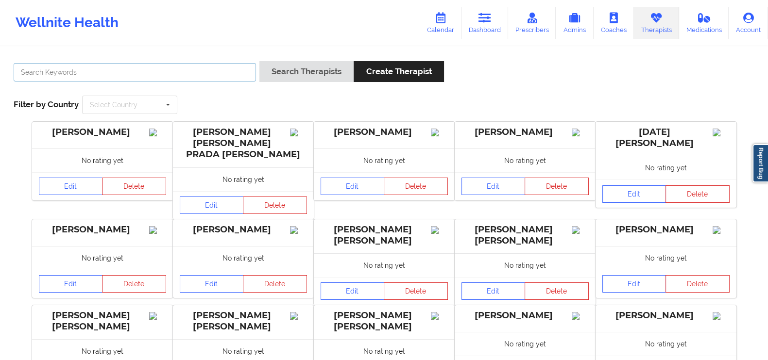
click at [145, 80] on input "text" at bounding box center [135, 72] width 242 height 18
type input "[PERSON_NAME]"
click at [289, 76] on button "Search Therapists" at bounding box center [306, 71] width 94 height 21
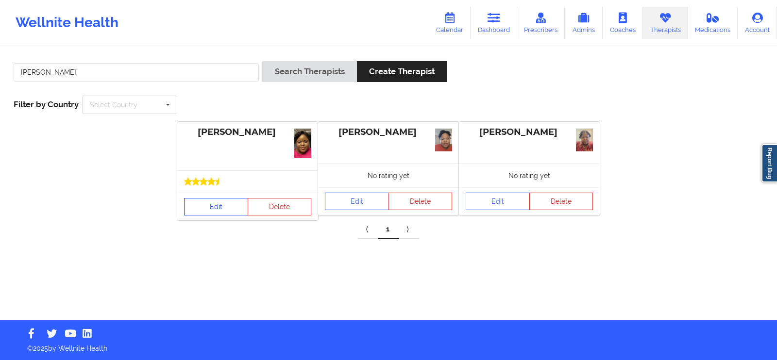
click at [206, 202] on link "Edit" at bounding box center [216, 206] width 64 height 17
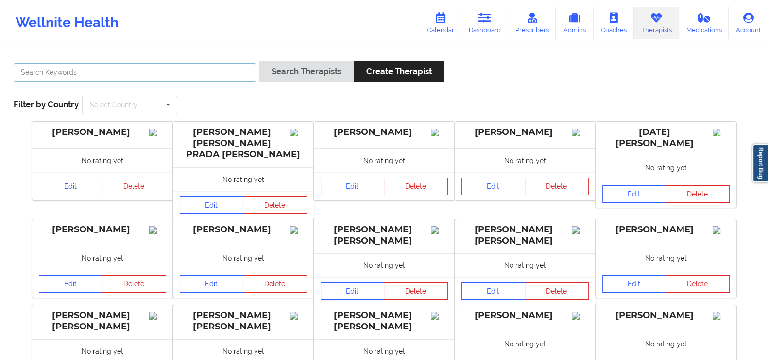
click at [209, 74] on input "text" at bounding box center [135, 72] width 242 height 18
click at [141, 72] on input "text" at bounding box center [135, 72] width 242 height 18
paste input "[EMAIL_ADDRESS][DOMAIN_NAME]"
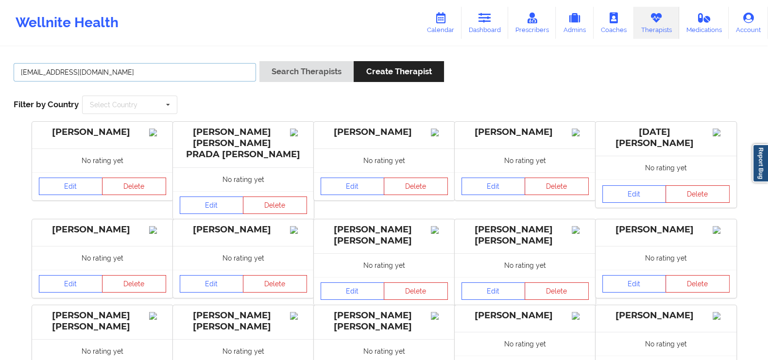
drag, startPoint x: 141, startPoint y: 72, endPoint x: 71, endPoint y: 69, distance: 70.0
click at [71, 69] on input "[EMAIL_ADDRESS][DOMAIN_NAME]" at bounding box center [135, 72] width 242 height 18
click at [39, 70] on input "brandihyndman" at bounding box center [135, 72] width 242 height 18
type input "[PERSON_NAME]"
click at [259, 61] on button "Search Therapists" at bounding box center [306, 71] width 94 height 21
